Goal: Task Accomplishment & Management: Manage account settings

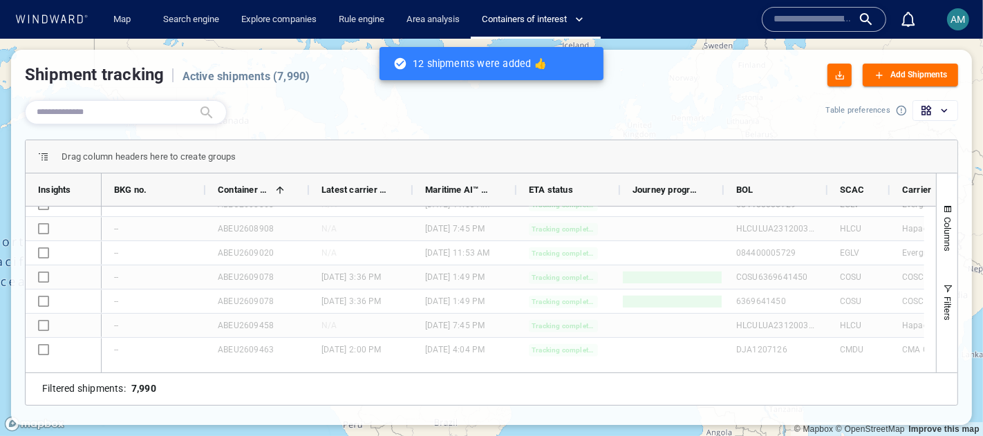
scroll to position [1046, 0]
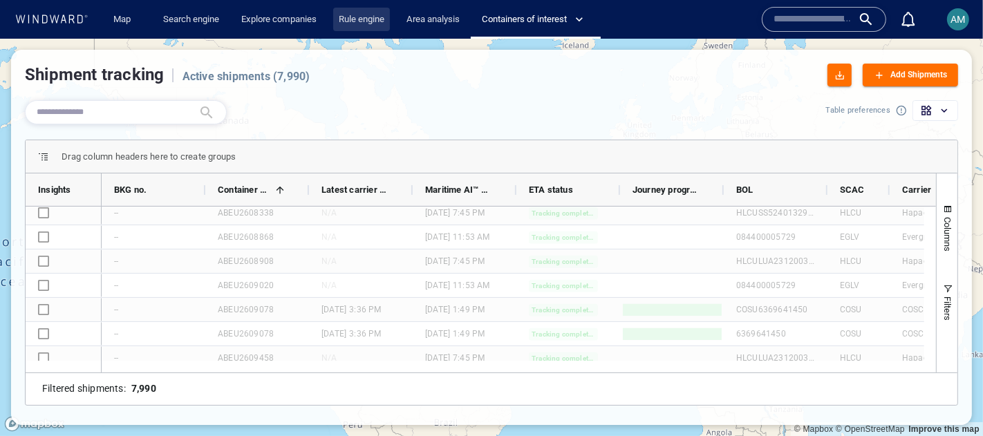
click at [355, 19] on link "Rule engine" at bounding box center [361, 20] width 57 height 24
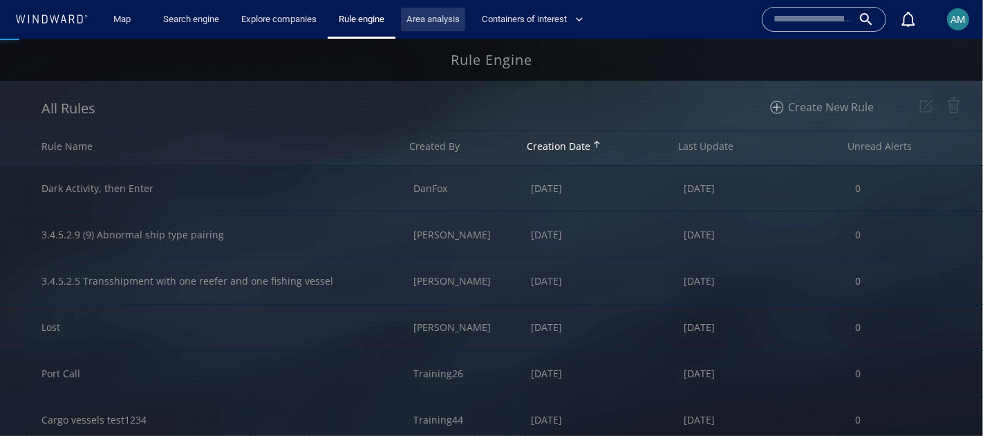
click at [433, 19] on link "Area analysis" at bounding box center [433, 20] width 64 height 24
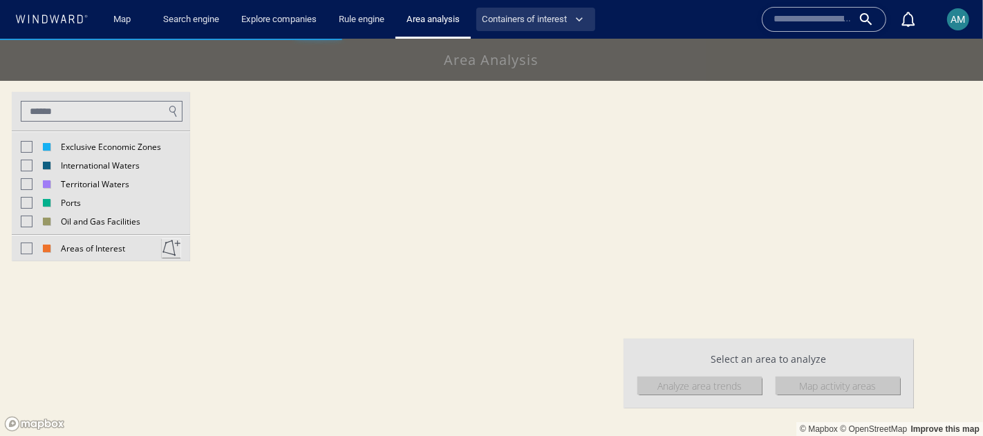
click at [522, 18] on span "Containers of interest" at bounding box center [533, 20] width 102 height 16
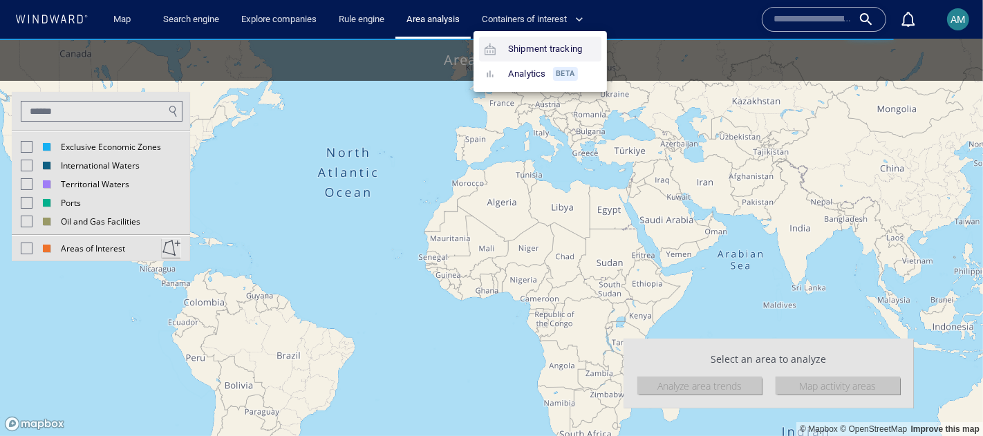
click at [533, 50] on link "Shipment tracking" at bounding box center [533, 49] width 109 height 25
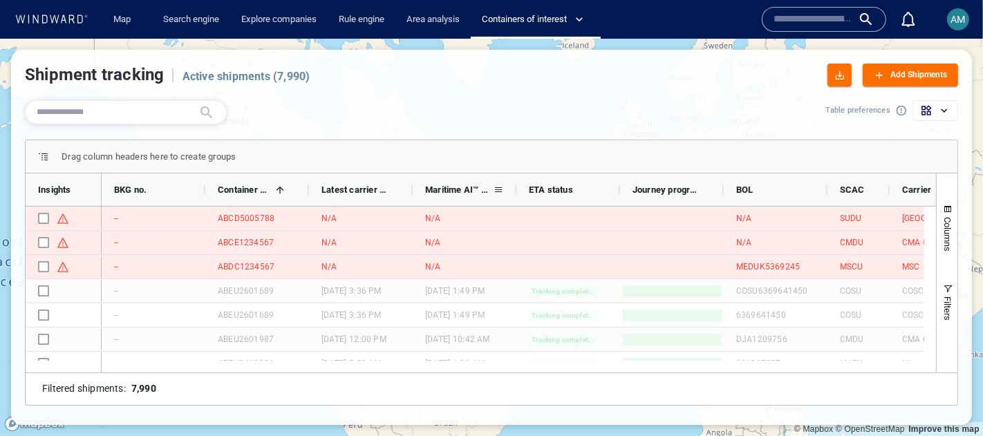
click at [498, 189] on span at bounding box center [498, 190] width 11 height 11
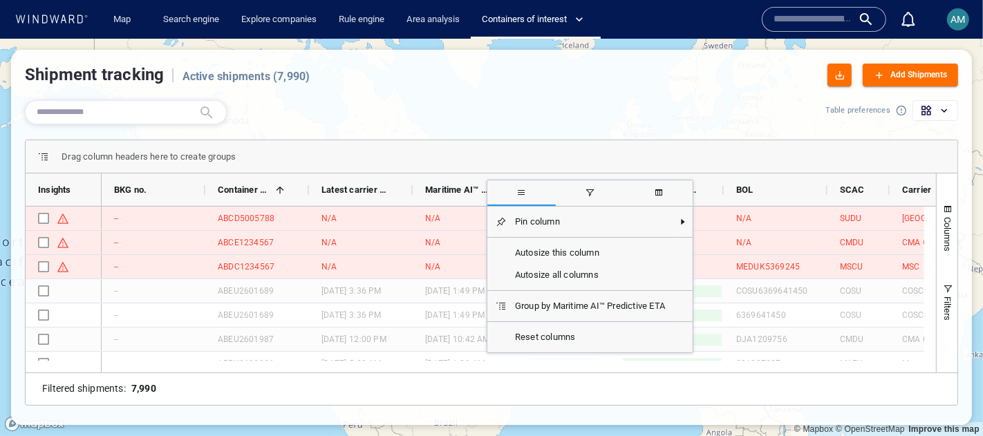
click at [945, 112] on icon "button" at bounding box center [945, 110] width 12 height 12
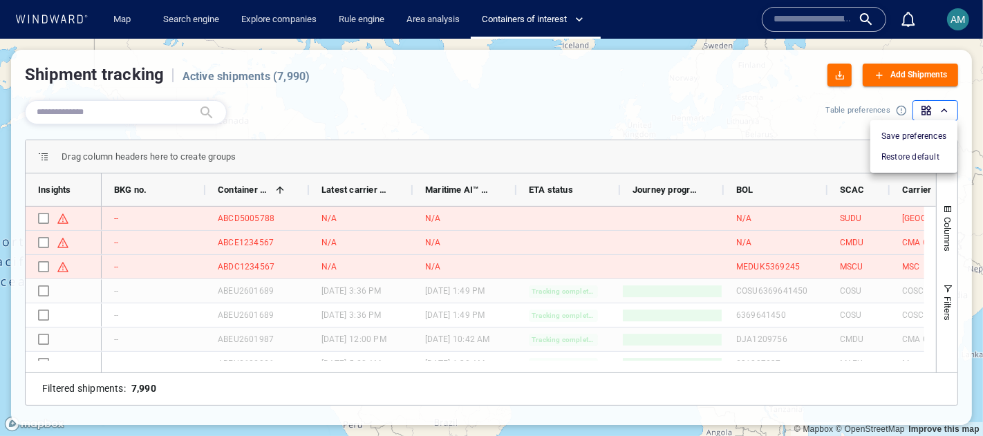
click at [943, 109] on div at bounding box center [491, 218] width 983 height 436
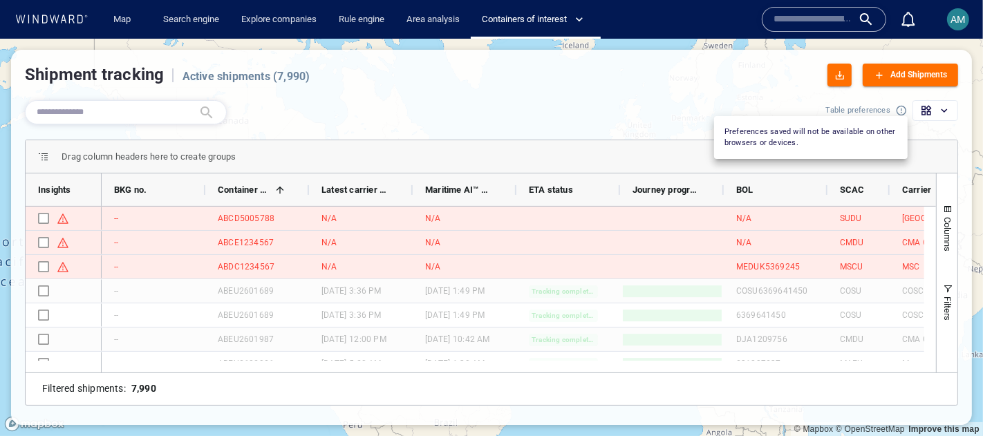
click at [905, 112] on div at bounding box center [901, 110] width 11 height 11
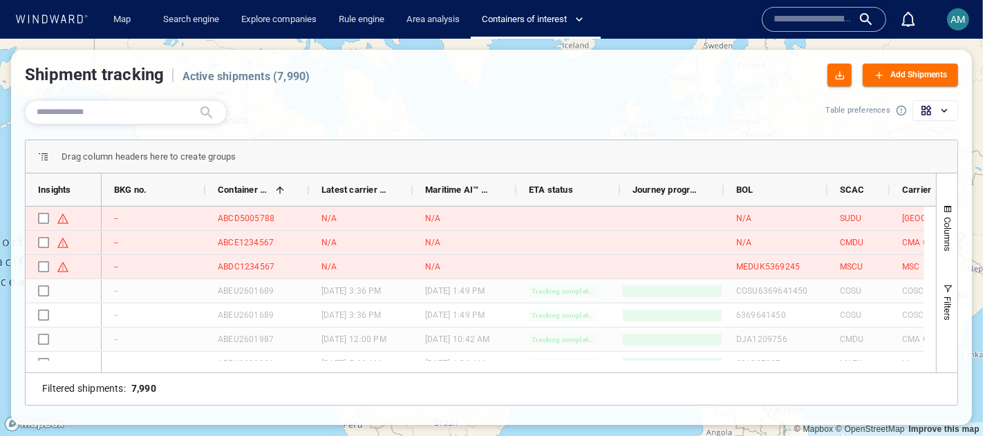
click at [492, 119] on div at bounding box center [422, 112] width 807 height 35
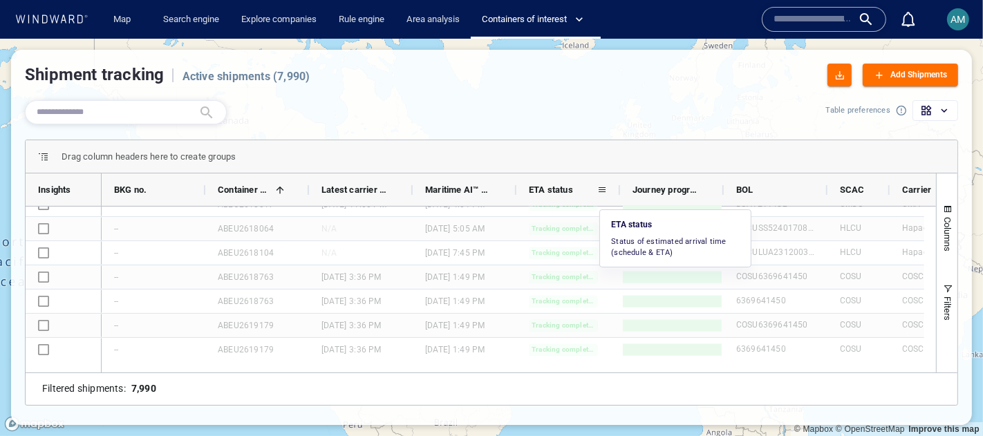
click at [599, 187] on span at bounding box center [602, 190] width 11 height 11
click at [550, 128] on div at bounding box center [422, 112] width 807 height 35
click at [508, 186] on div "Maritime AI™ Predictive ETA" at bounding box center [465, 190] width 104 height 33
click at [499, 186] on span at bounding box center [498, 190] width 11 height 11
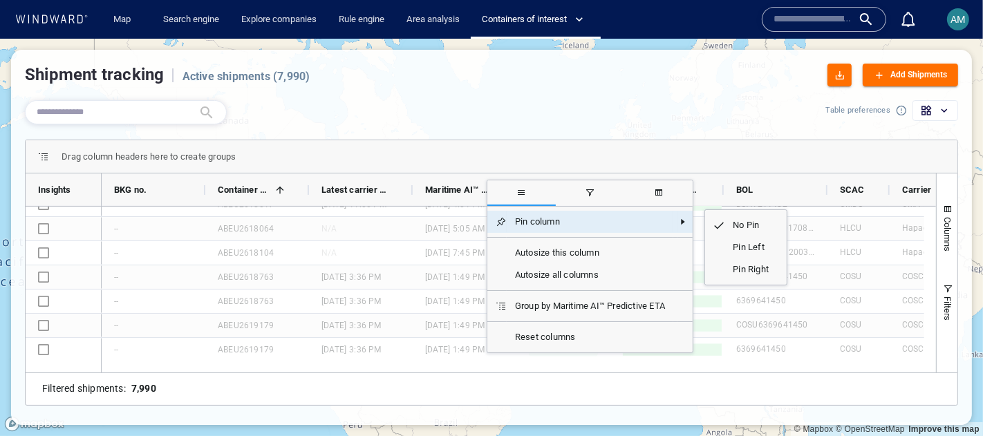
click at [525, 223] on span "Pin column" at bounding box center [590, 222] width 167 height 22
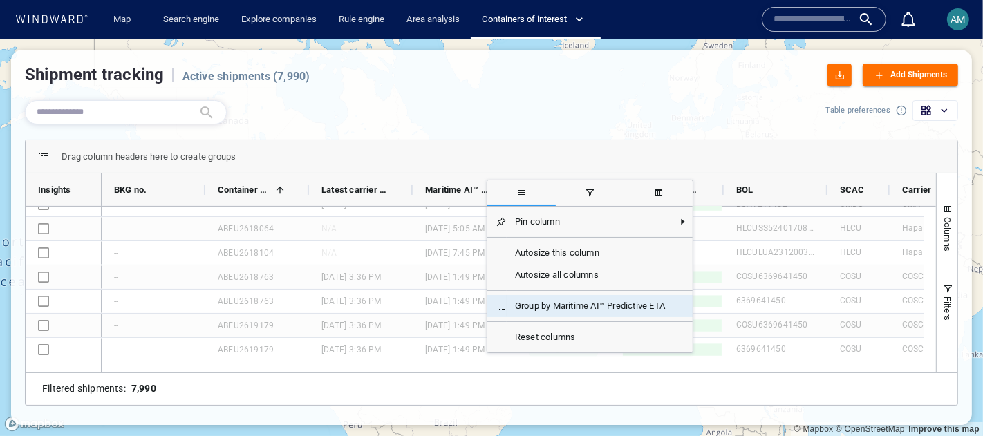
click at [508, 304] on span "Group by Maritime AI™ Predictive ETA" at bounding box center [590, 306] width 167 height 22
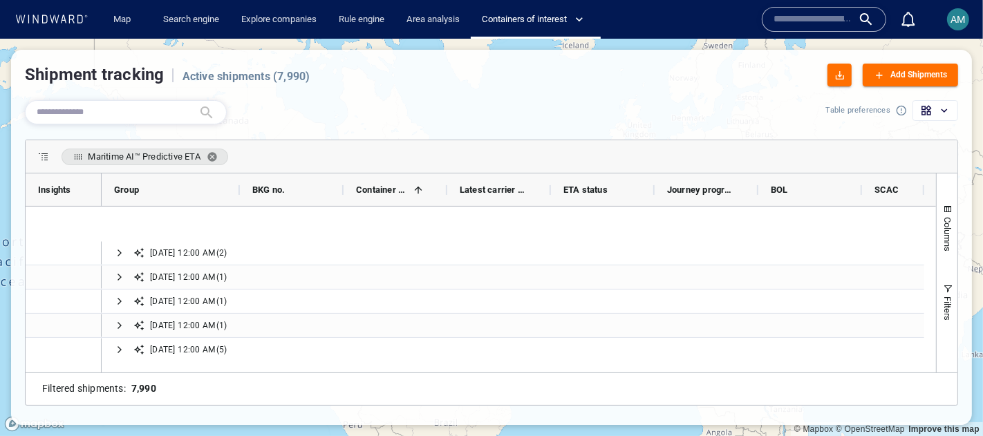
scroll to position [1508, 0]
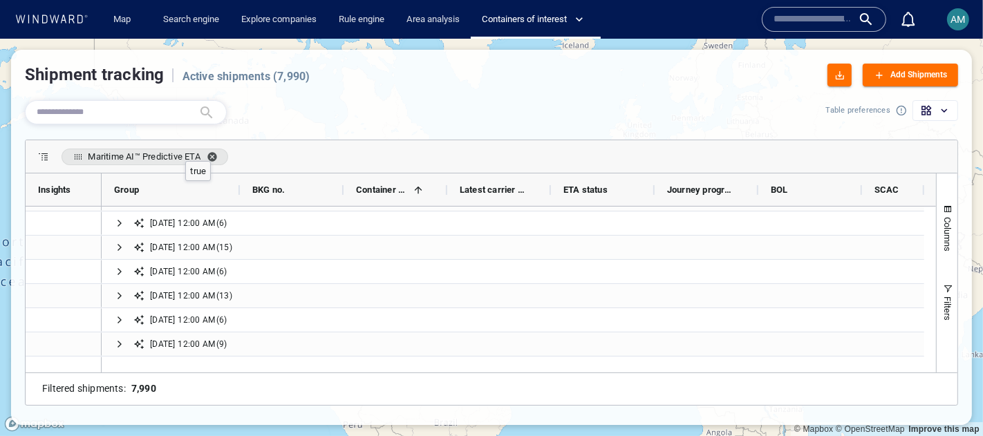
click at [223, 154] on span "Maritime AI™ Predictive ETA. Press ENTER to sort. Press DELETE to remove" at bounding box center [215, 156] width 17 height 11
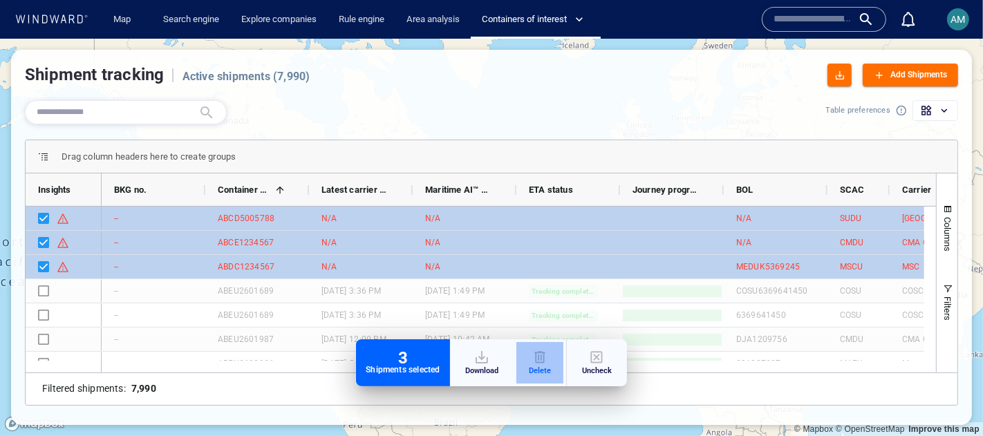
click at [537, 355] on div "button" at bounding box center [540, 357] width 22 height 17
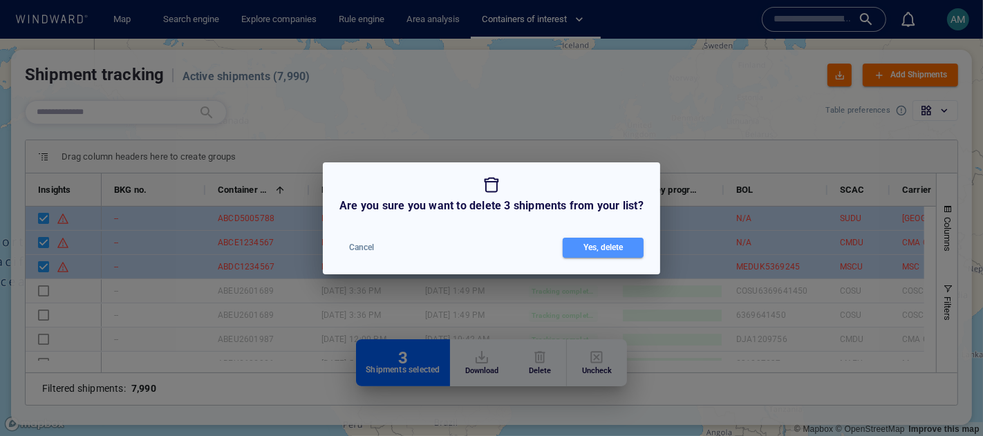
click at [568, 256] on button "Yes, delete" at bounding box center [603, 248] width 81 height 20
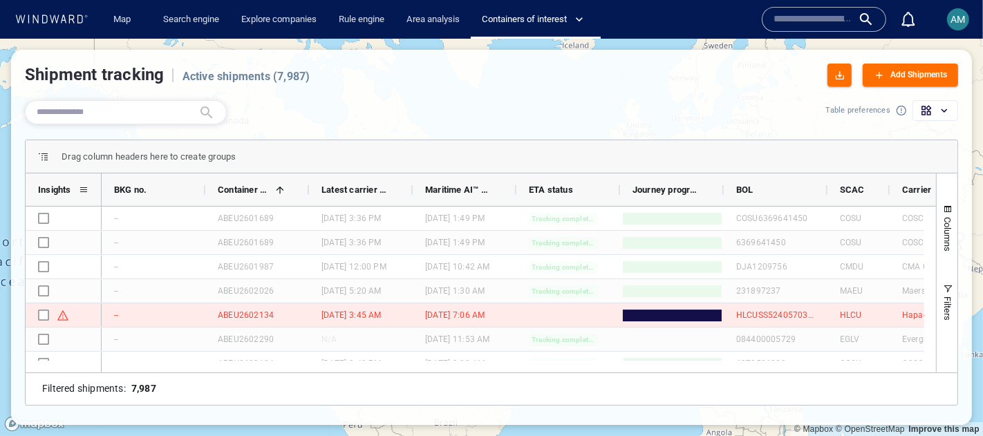
click at [84, 187] on span at bounding box center [83, 190] width 11 height 11
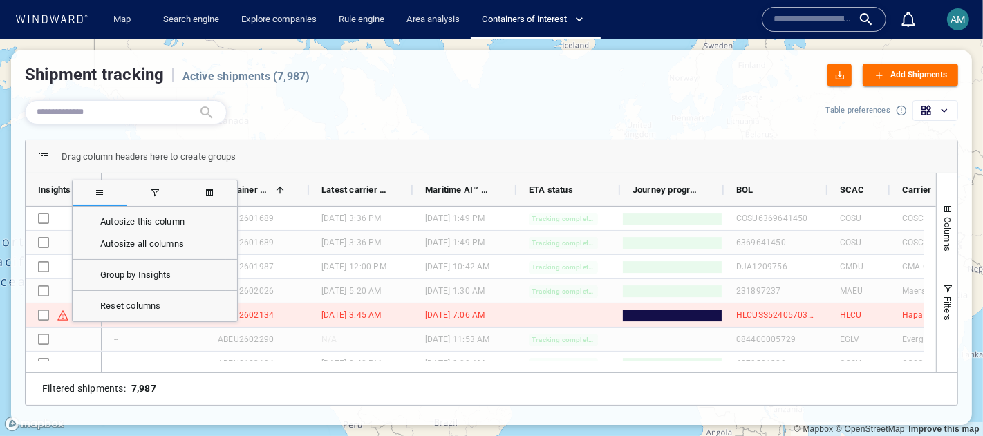
click at [151, 189] on span "filter" at bounding box center [154, 192] width 11 height 11
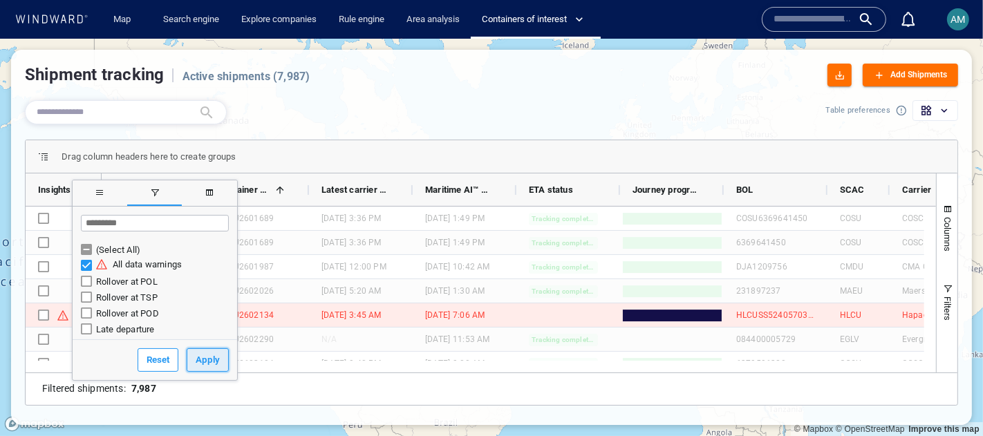
click at [201, 358] on button "Apply" at bounding box center [208, 361] width 42 height 24
type input "**********"
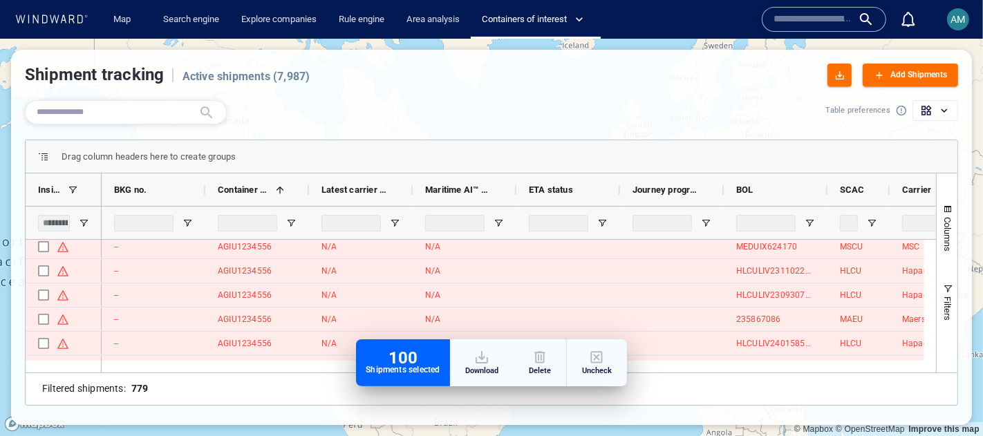
scroll to position [5953, 0]
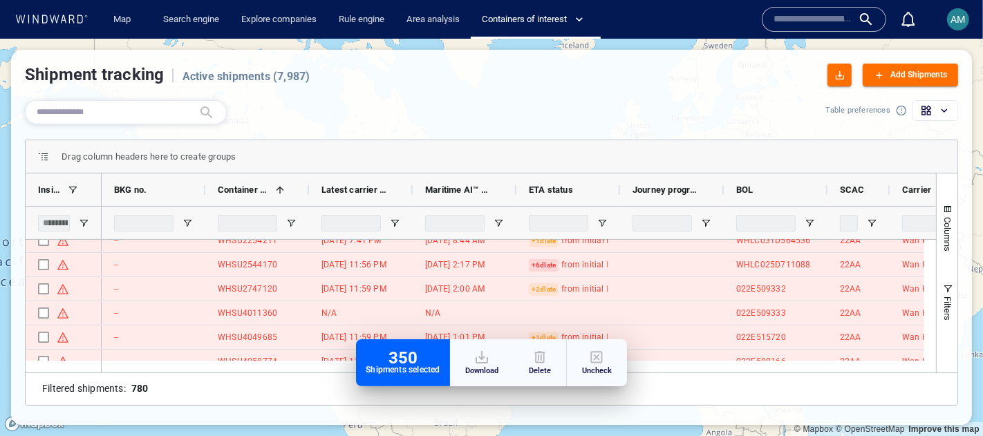
scroll to position [18758, 0]
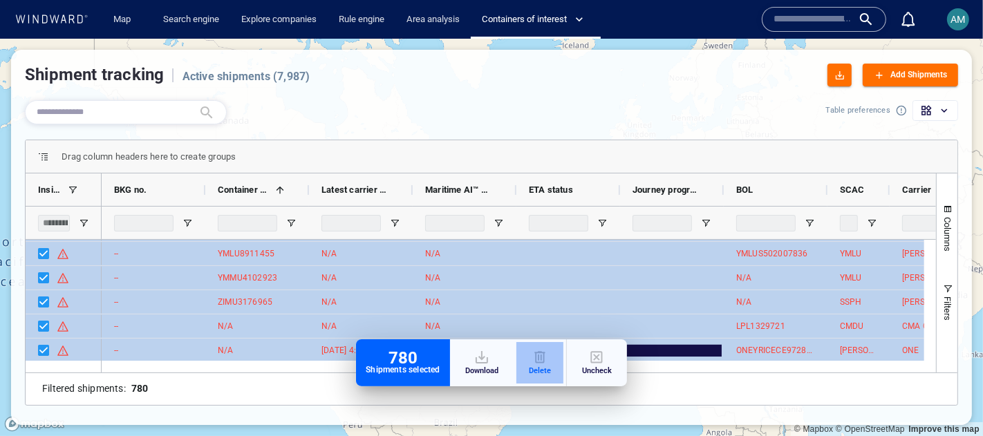
click at [547, 355] on div "button" at bounding box center [540, 357] width 22 height 17
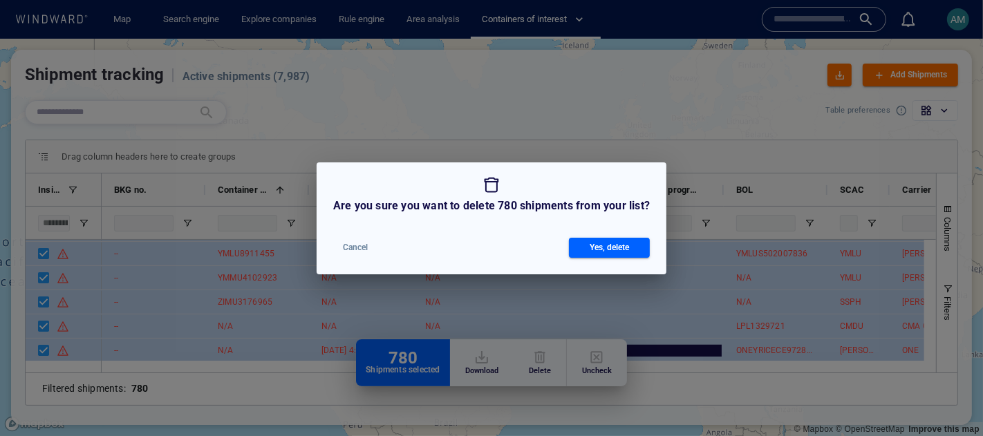
click at [598, 250] on div "Yes, delete" at bounding box center [609, 248] width 45 height 20
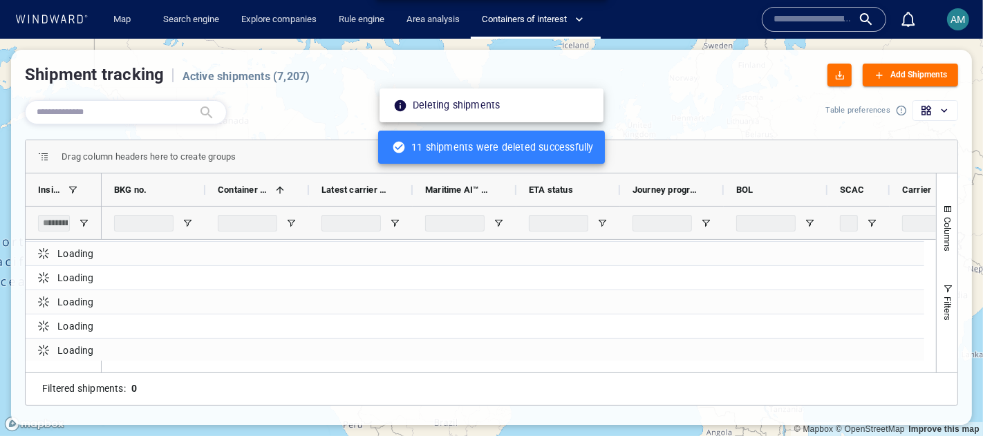
scroll to position [0, 0]
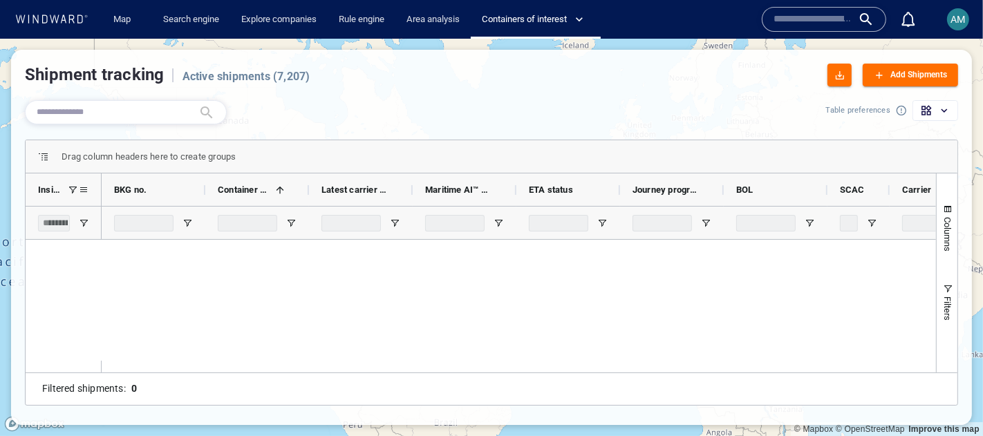
click at [82, 189] on span at bounding box center [83, 190] width 11 height 11
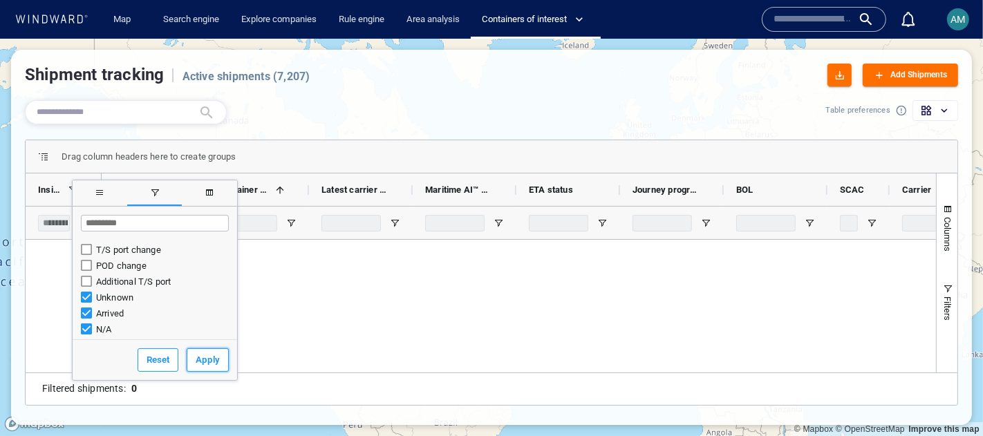
drag, startPoint x: 193, startPoint y: 364, endPoint x: 105, endPoint y: 308, distance: 103.8
click at [105, 308] on form "Loading... No matches. T/S port change POD change Additional T/S port Unknown A…" at bounding box center [155, 294] width 165 height 174
click at [196, 354] on button "Apply" at bounding box center [208, 361] width 42 height 24
type input "**********"
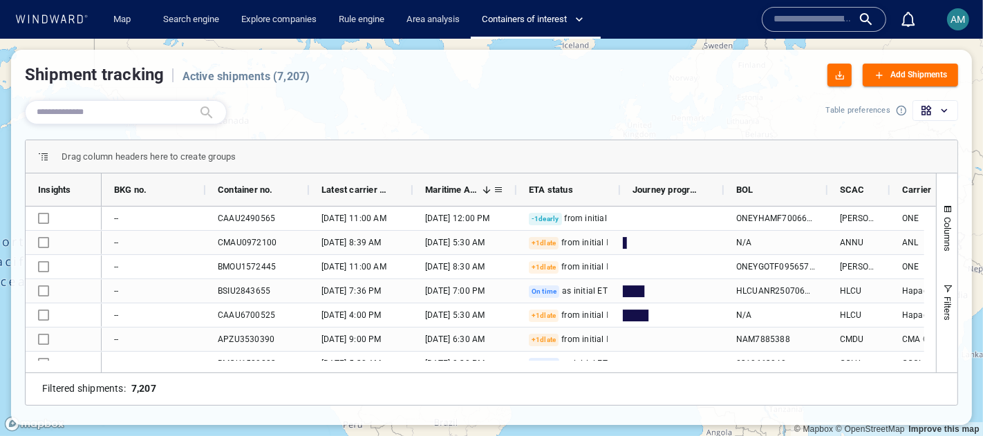
click at [895, 74] on div "Add Shipments" at bounding box center [919, 75] width 62 height 20
click at [895, 74] on body "Map Search engine Explore companies Rule engine Area analysis Containers of int…" at bounding box center [491, 218] width 983 height 436
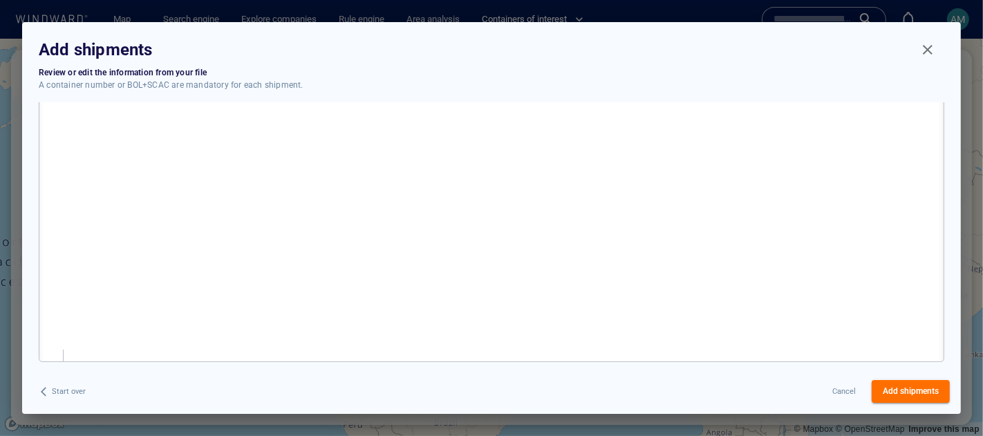
scroll to position [9347, 0]
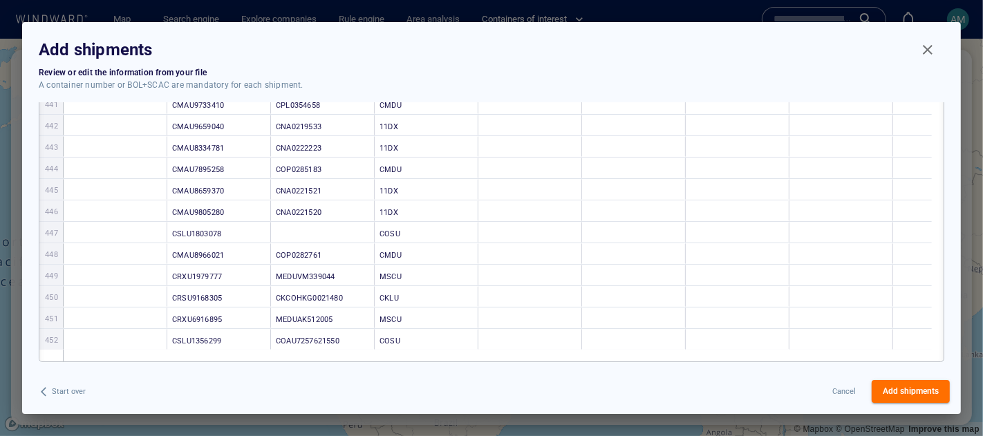
click at [891, 396] on span "Add shipments" at bounding box center [911, 392] width 56 height 15
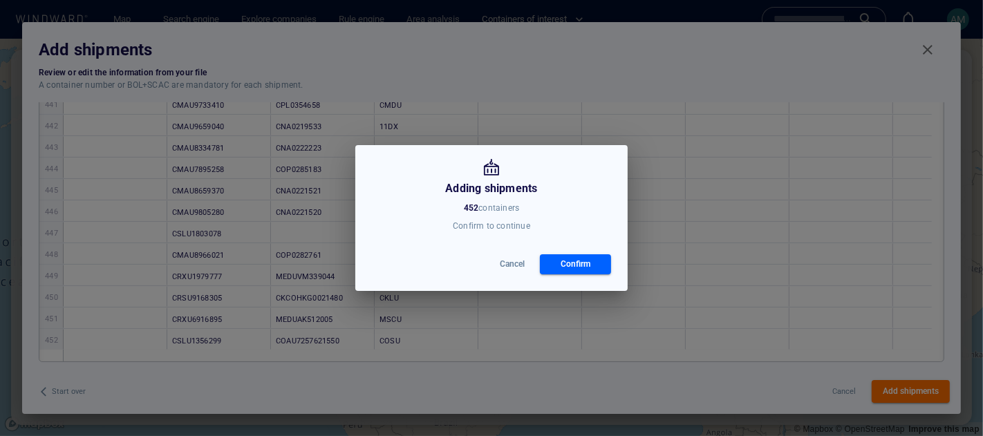
click at [564, 267] on div "Confirm" at bounding box center [575, 265] width 35 height 20
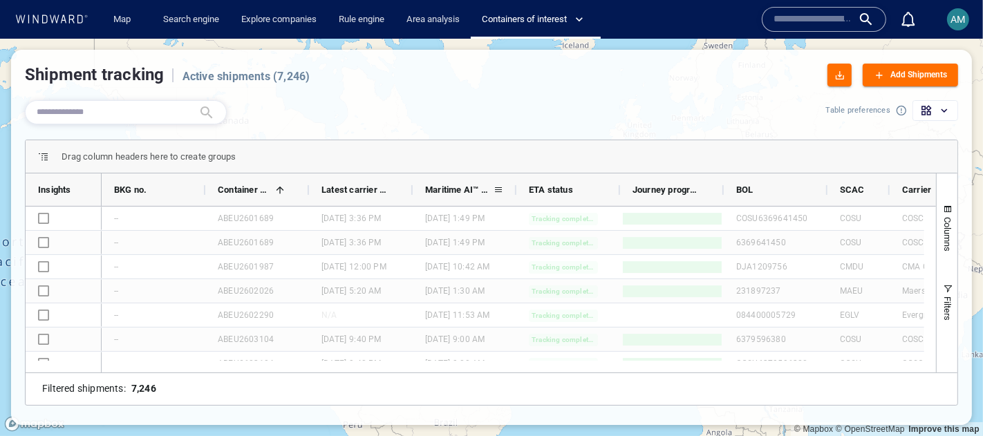
click at [454, 196] on div "Maritime AI™ Predictive ETA" at bounding box center [459, 190] width 68 height 26
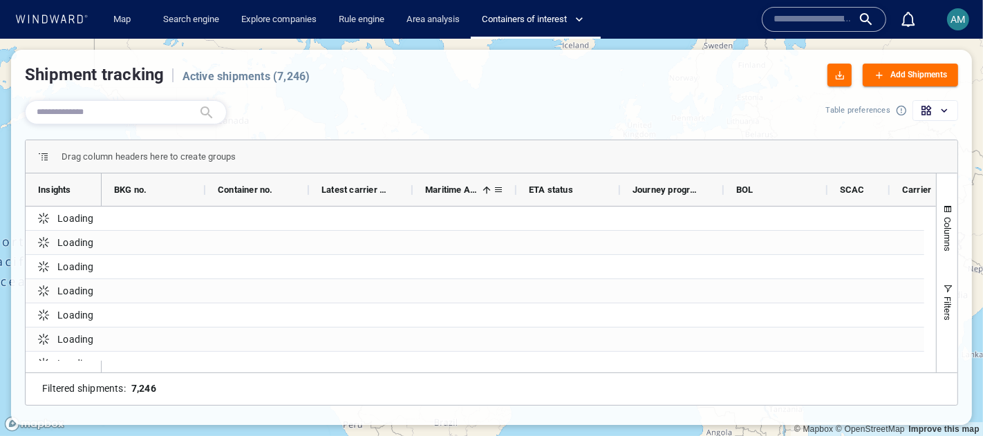
click at [454, 196] on div "Maritime AI™ Predictive ETA 1" at bounding box center [459, 190] width 68 height 26
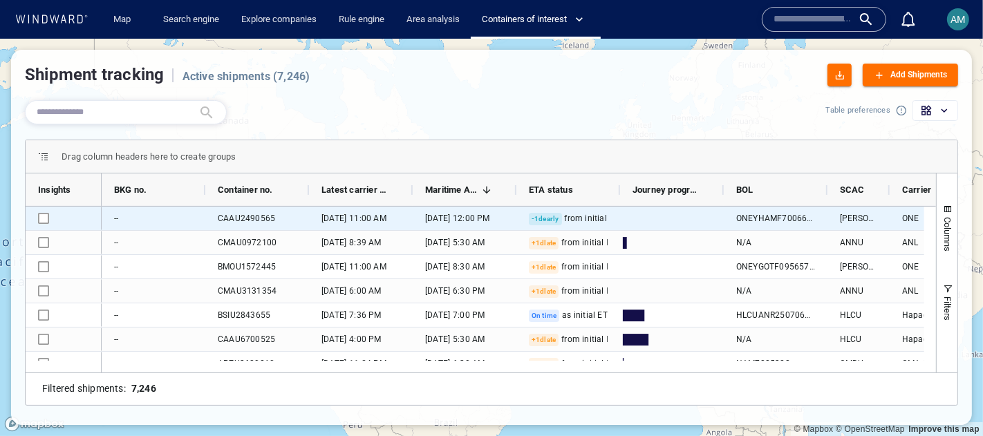
click at [346, 220] on span "12 Sept '25" at bounding box center [334, 218] width 25 height 12
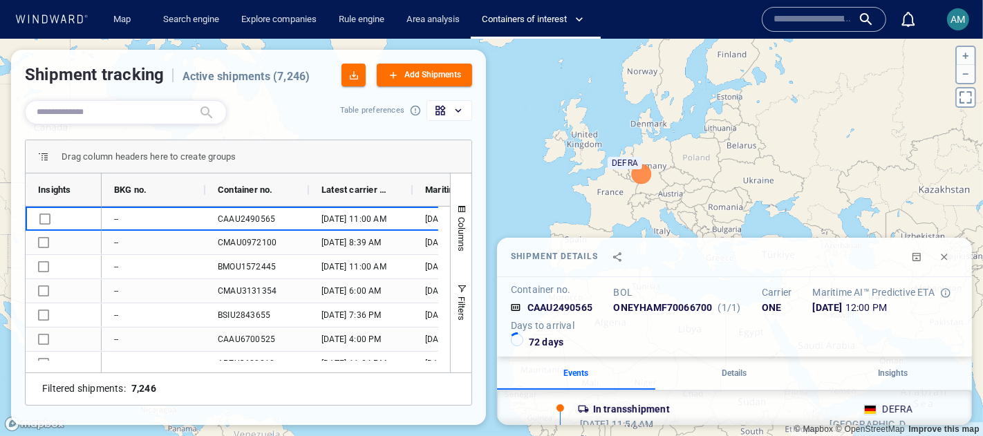
scroll to position [11, 0]
